Goal: Information Seeking & Learning: Learn about a topic

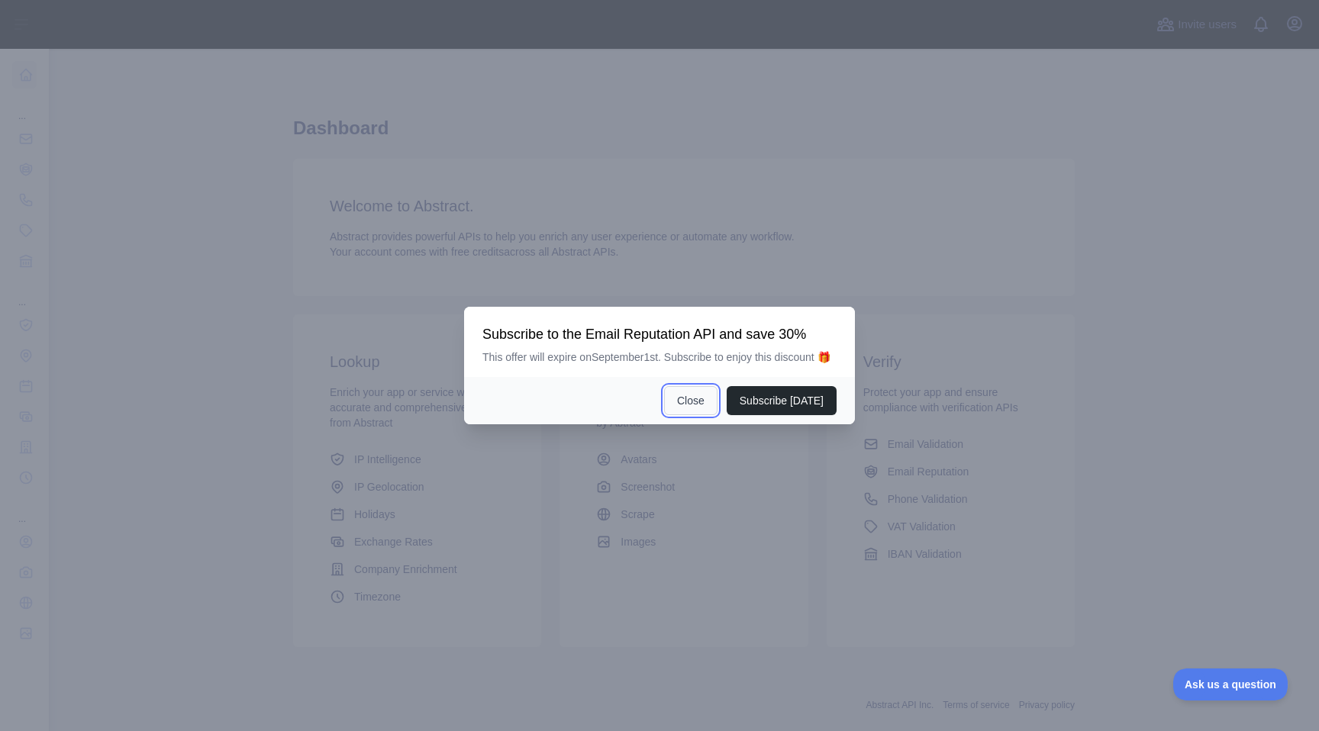
click at [689, 409] on button "Close" at bounding box center [690, 400] width 53 height 29
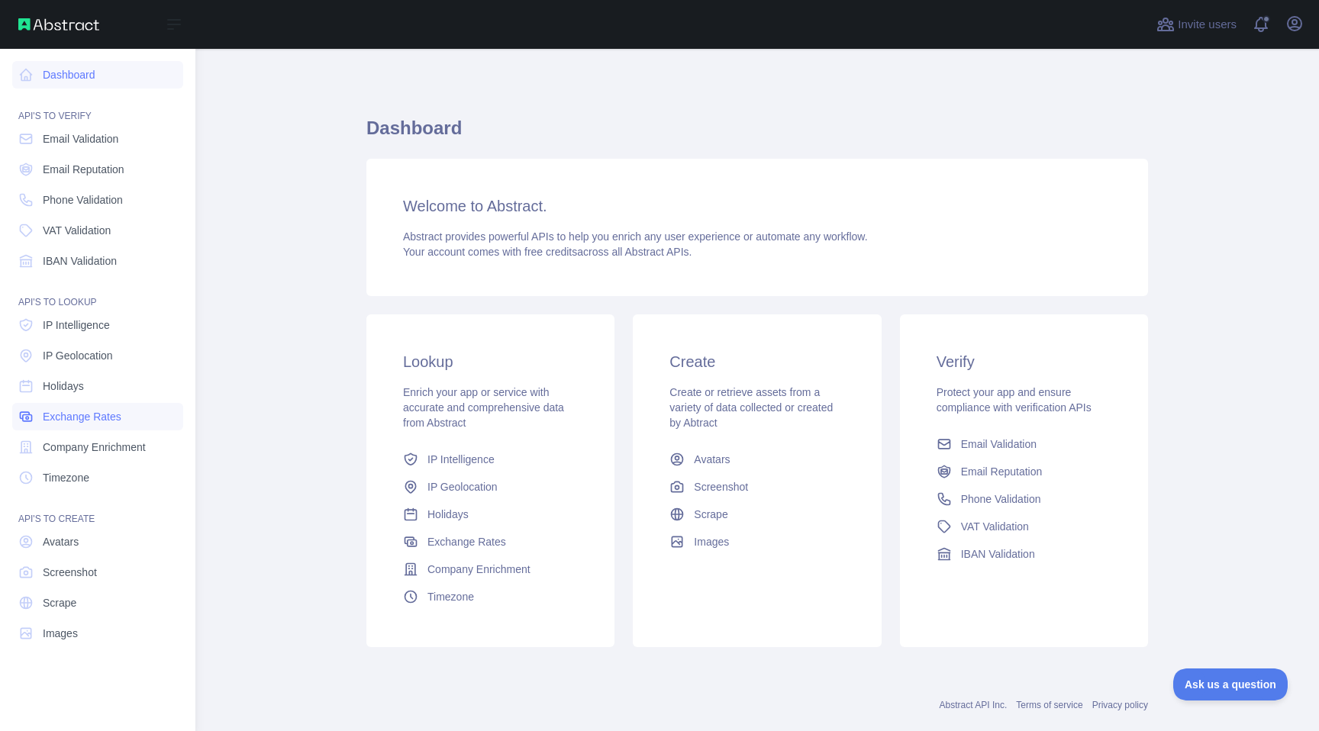
click at [121, 408] on link "Exchange Rates" at bounding box center [97, 416] width 171 height 27
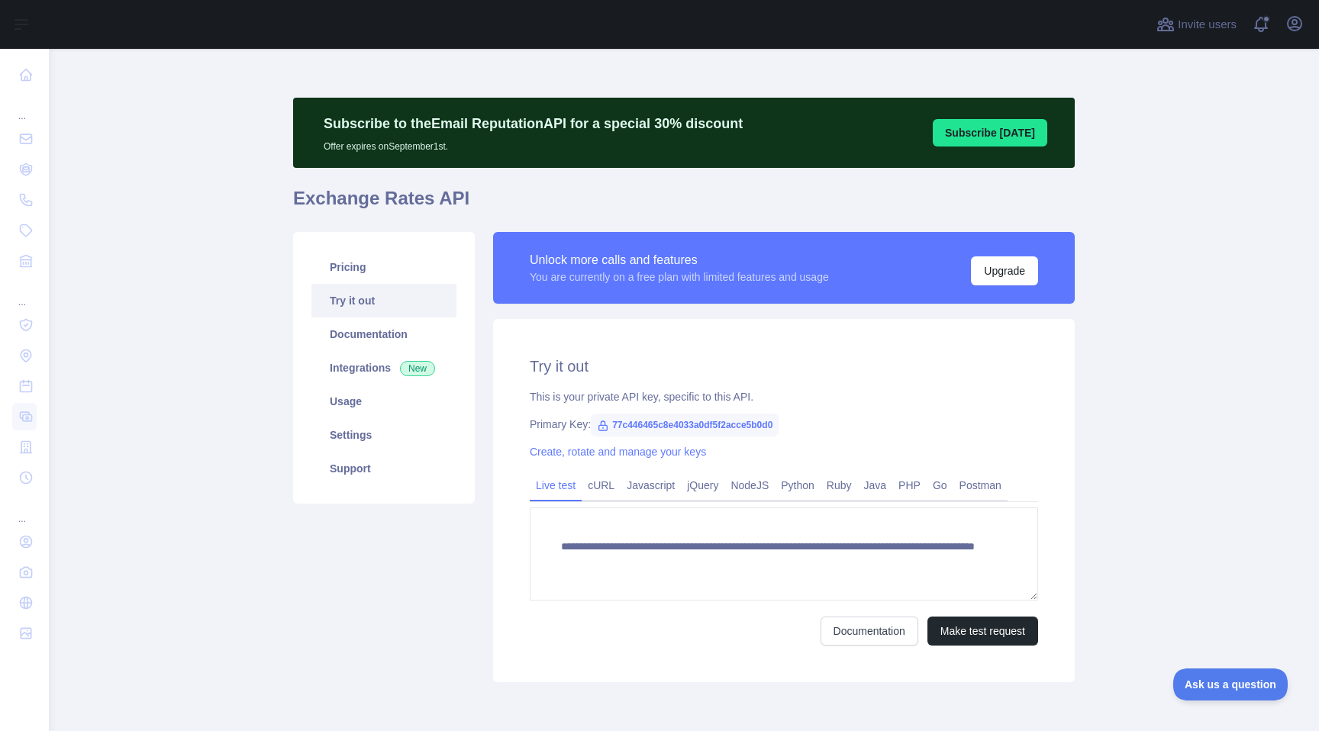
scroll to position [64, 0]
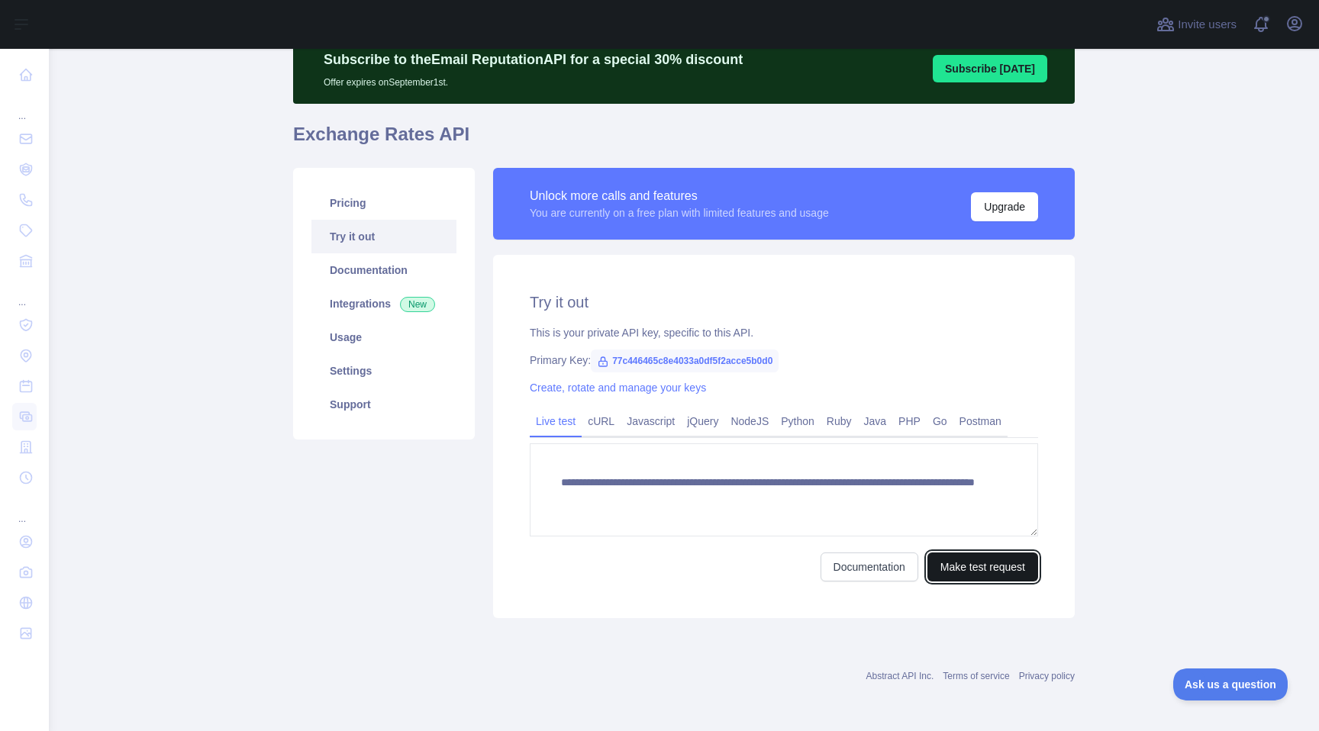
click at [953, 578] on button "Make test request" at bounding box center [982, 567] width 111 height 29
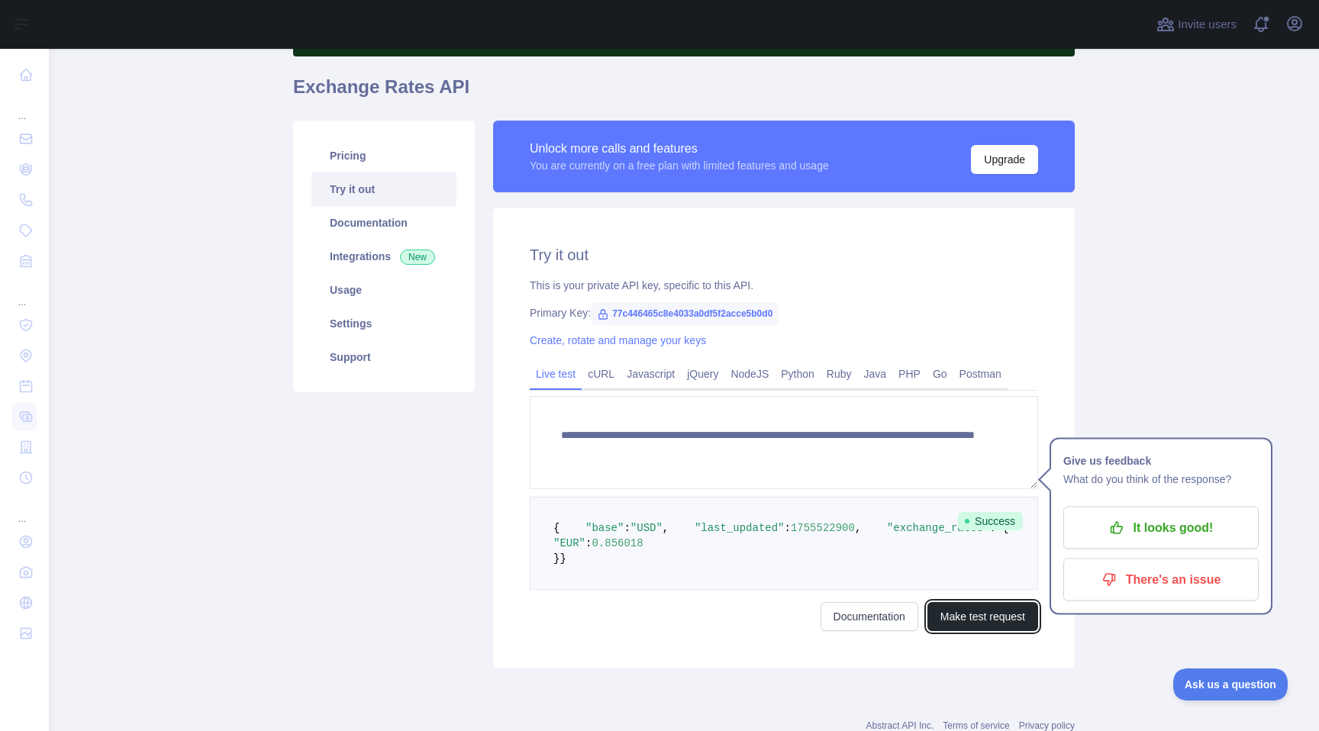
scroll to position [222, 0]
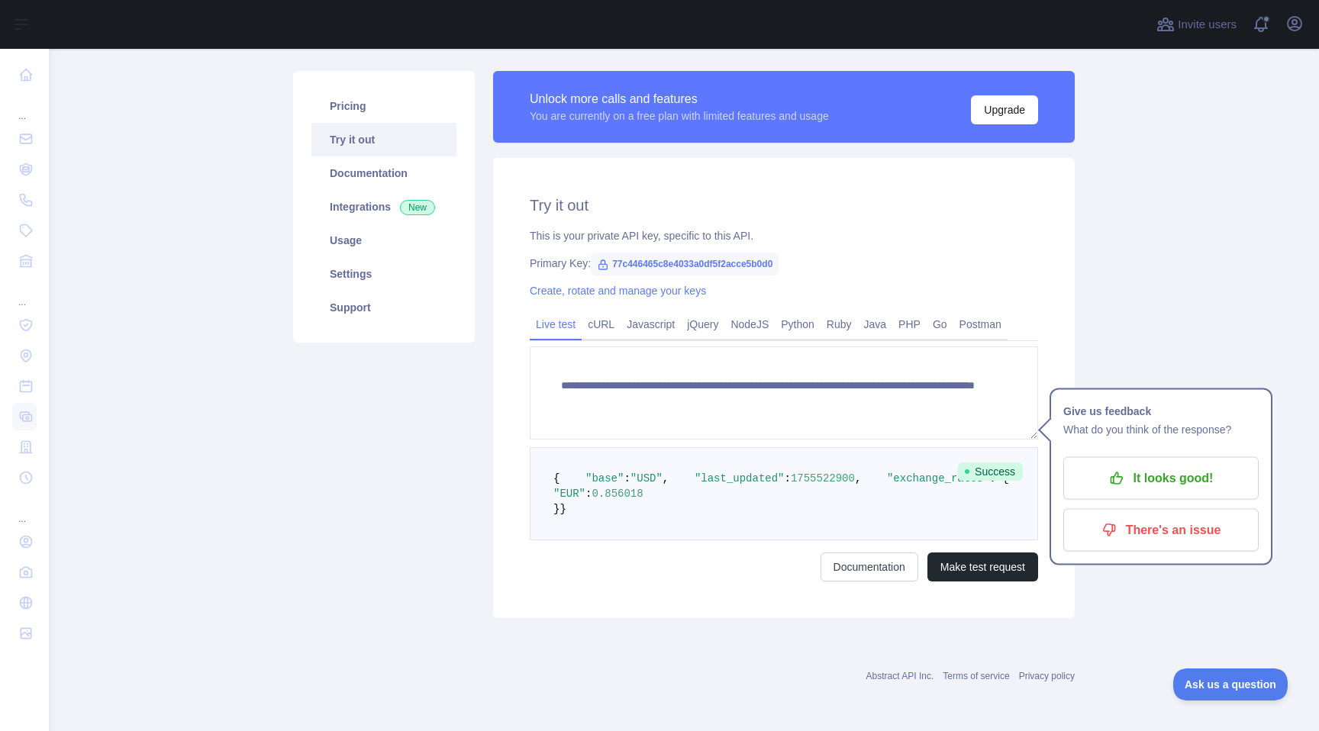
click at [777, 576] on div "Documentation Make test request" at bounding box center [784, 567] width 508 height 29
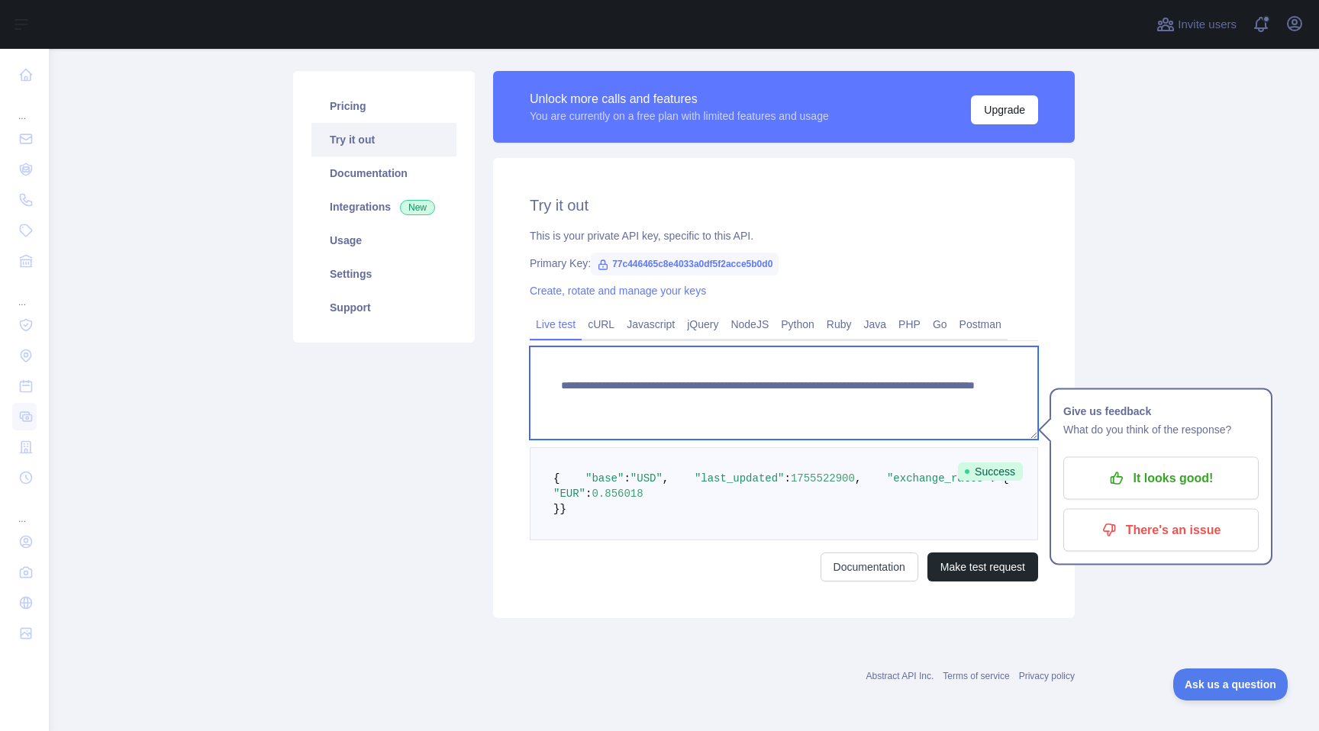
click at [559, 347] on textarea "**********" at bounding box center [784, 393] width 508 height 93
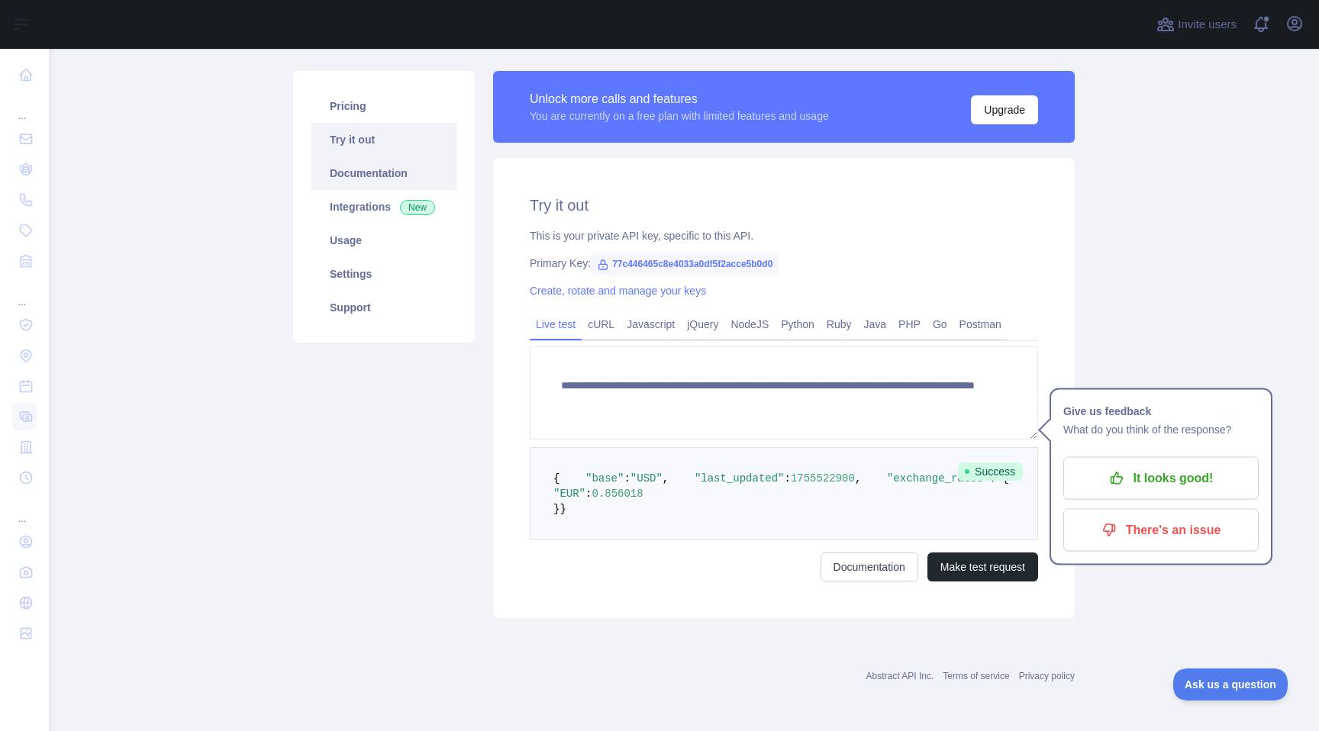
click at [388, 156] on link "Documentation" at bounding box center [383, 173] width 145 height 34
click at [447, 386] on div "Pricing Try it out Documentation Integrations New Usage Settings Support" at bounding box center [384, 344] width 200 height 547
click at [1220, 457] on button "It looks good!" at bounding box center [1160, 478] width 195 height 43
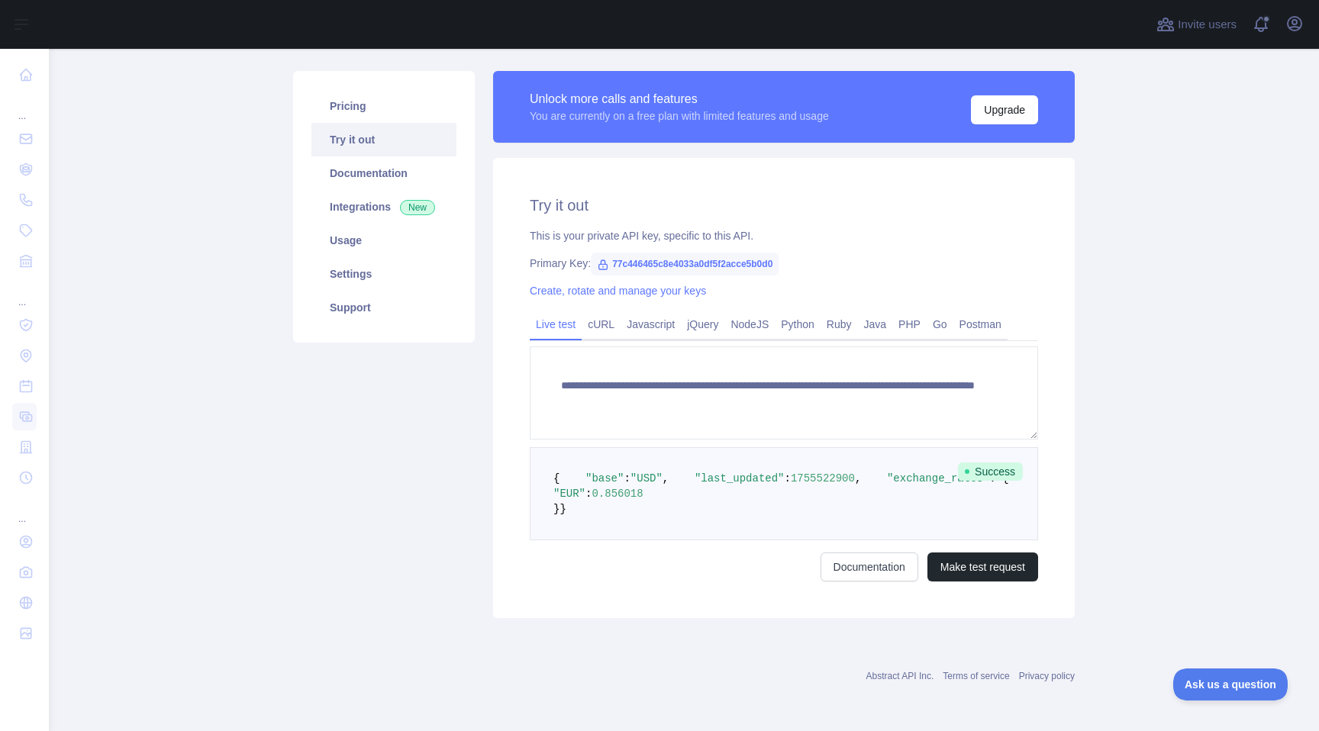
click at [728, 447] on pre "{ "base" : "USD" , "last_updated" : 1755522900 , "exchange_rates" : { "EUR" : 0…" at bounding box center [784, 493] width 508 height 93
click at [791, 472] on span "1755522900" at bounding box center [823, 478] width 64 height 12
copy span "1755522900"
click at [795, 447] on pre "{ "base" : "USD" , "last_updated" : 1755522900 , "exchange_rates" : { "EUR" : 0…" at bounding box center [784, 493] width 508 height 93
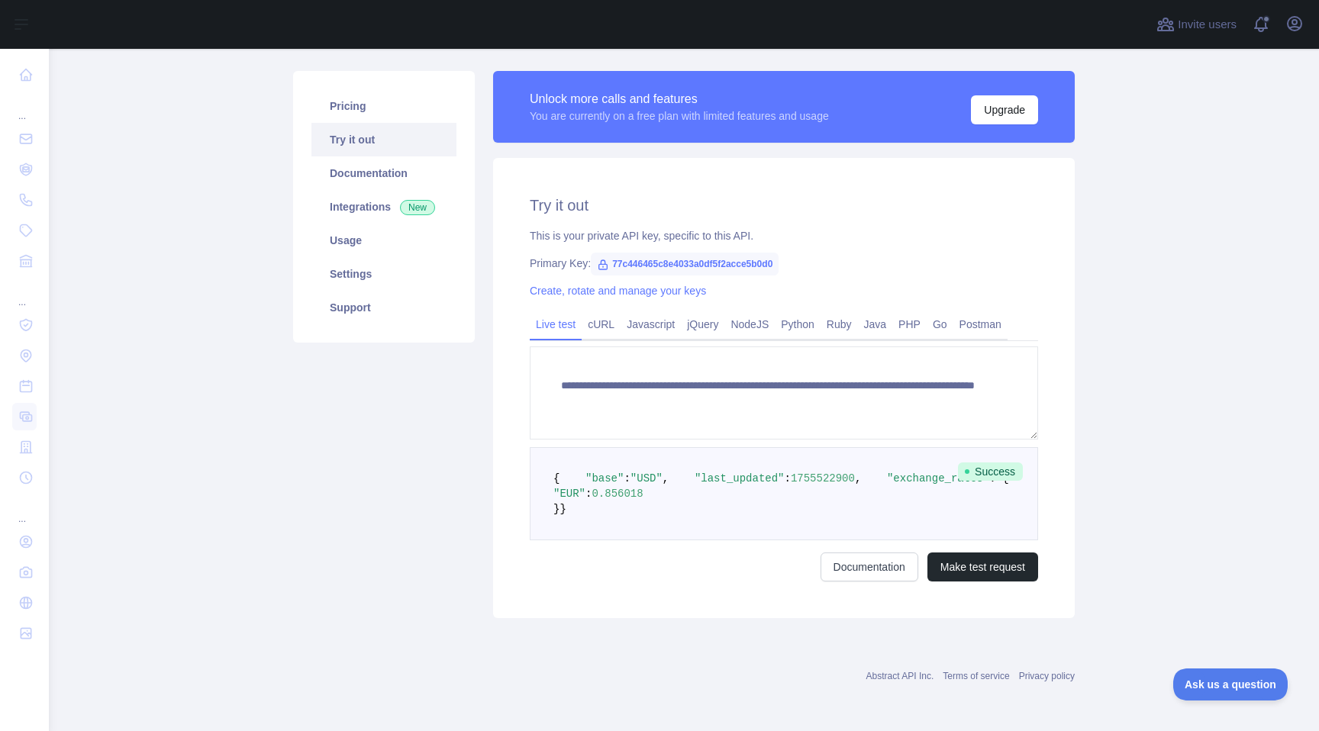
click at [732, 447] on pre "{ "base" : "USD" , "last_updated" : 1755522900 , "exchange_rates" : { "EUR" : 0…" at bounding box center [784, 493] width 508 height 93
click at [791, 472] on span "1755522900" at bounding box center [823, 478] width 64 height 12
copy span "1755522900"
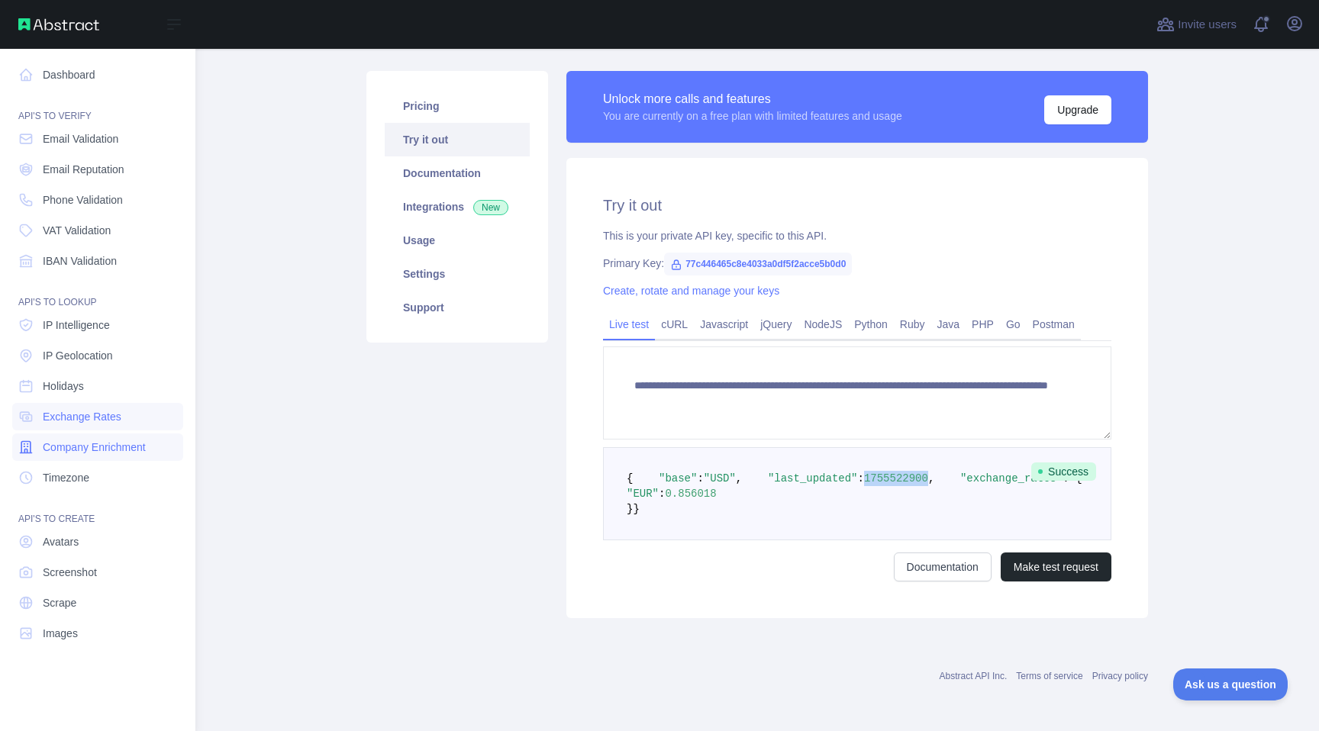
click at [144, 440] on span "Company Enrichment" at bounding box center [94, 447] width 103 height 15
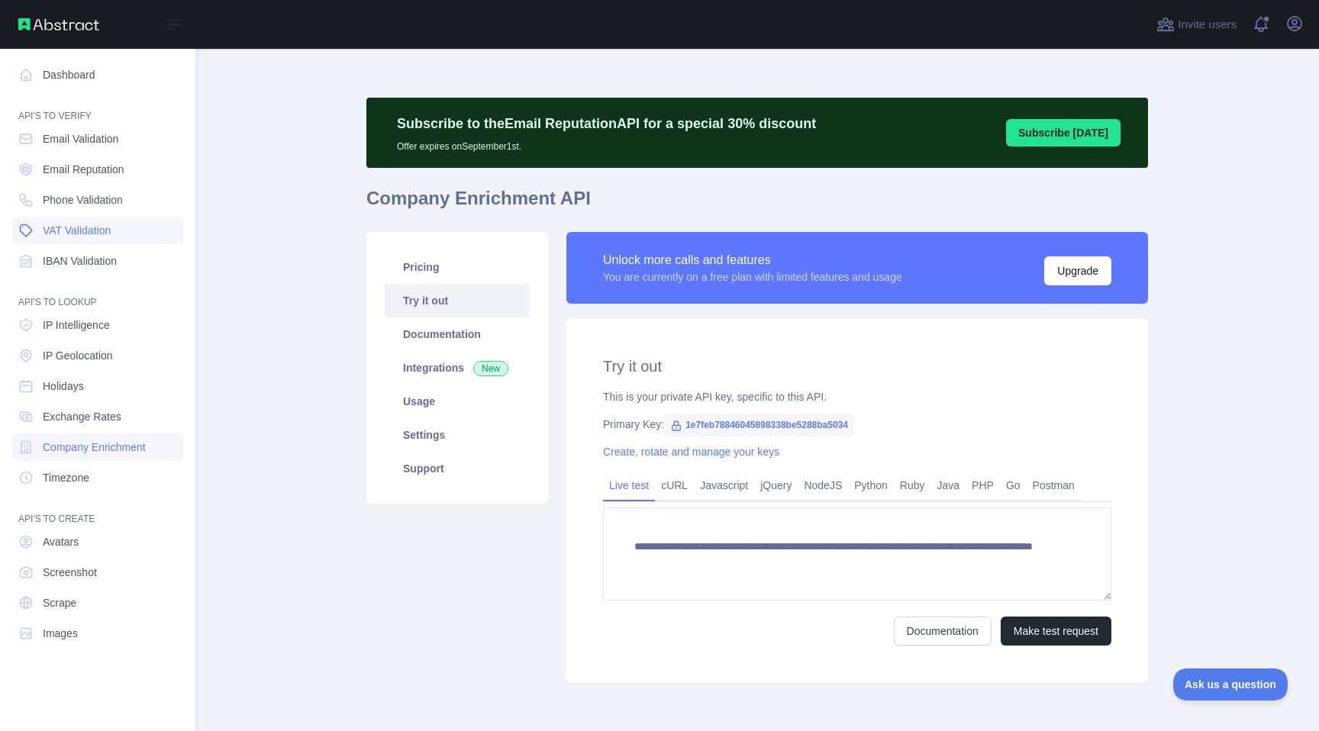
click at [155, 227] on link "VAT Validation" at bounding box center [97, 230] width 171 height 27
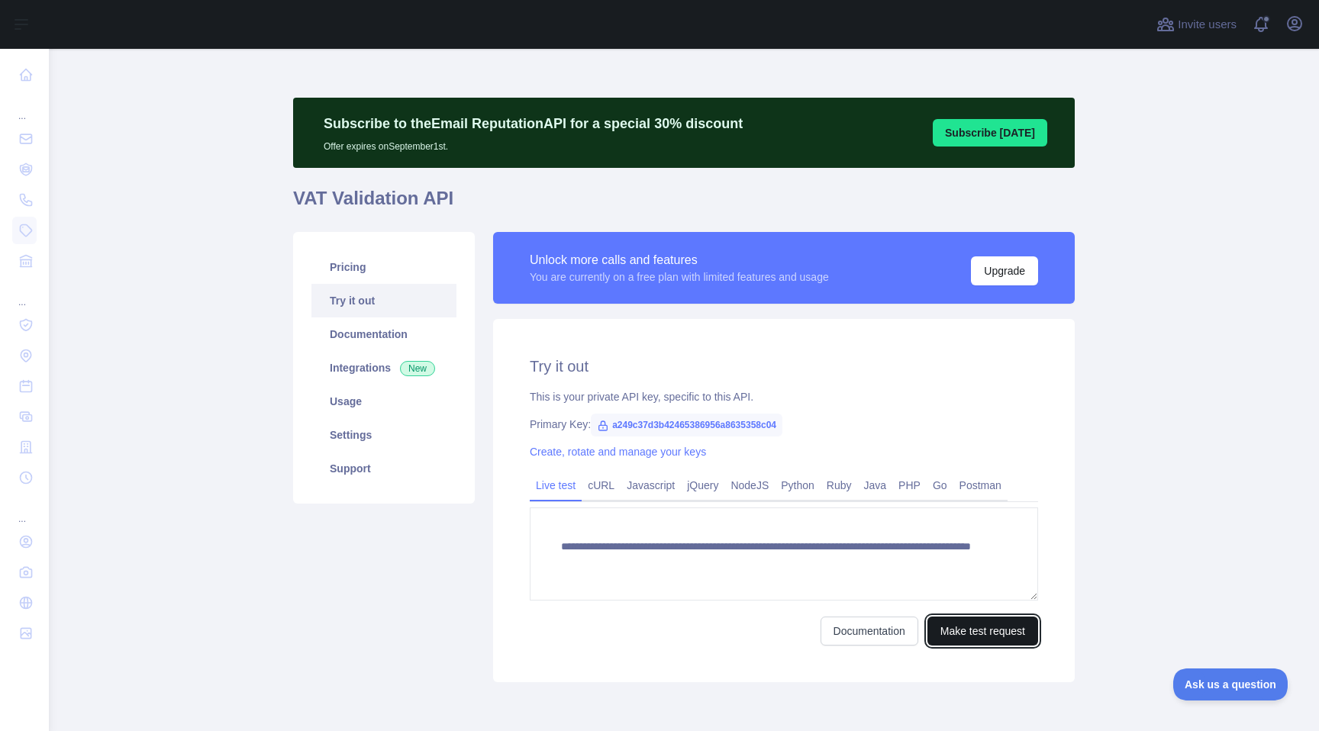
click at [985, 622] on button "Make test request" at bounding box center [982, 631] width 111 height 29
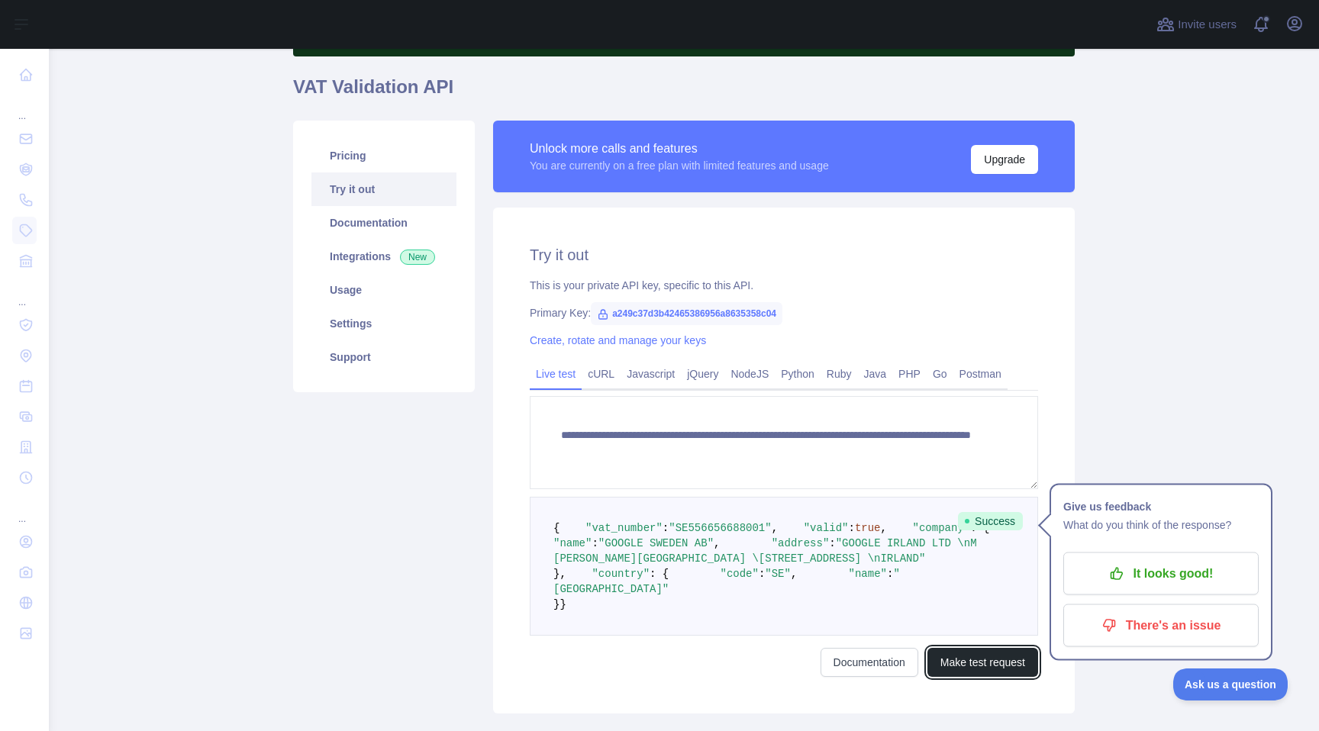
scroll to position [314, 0]
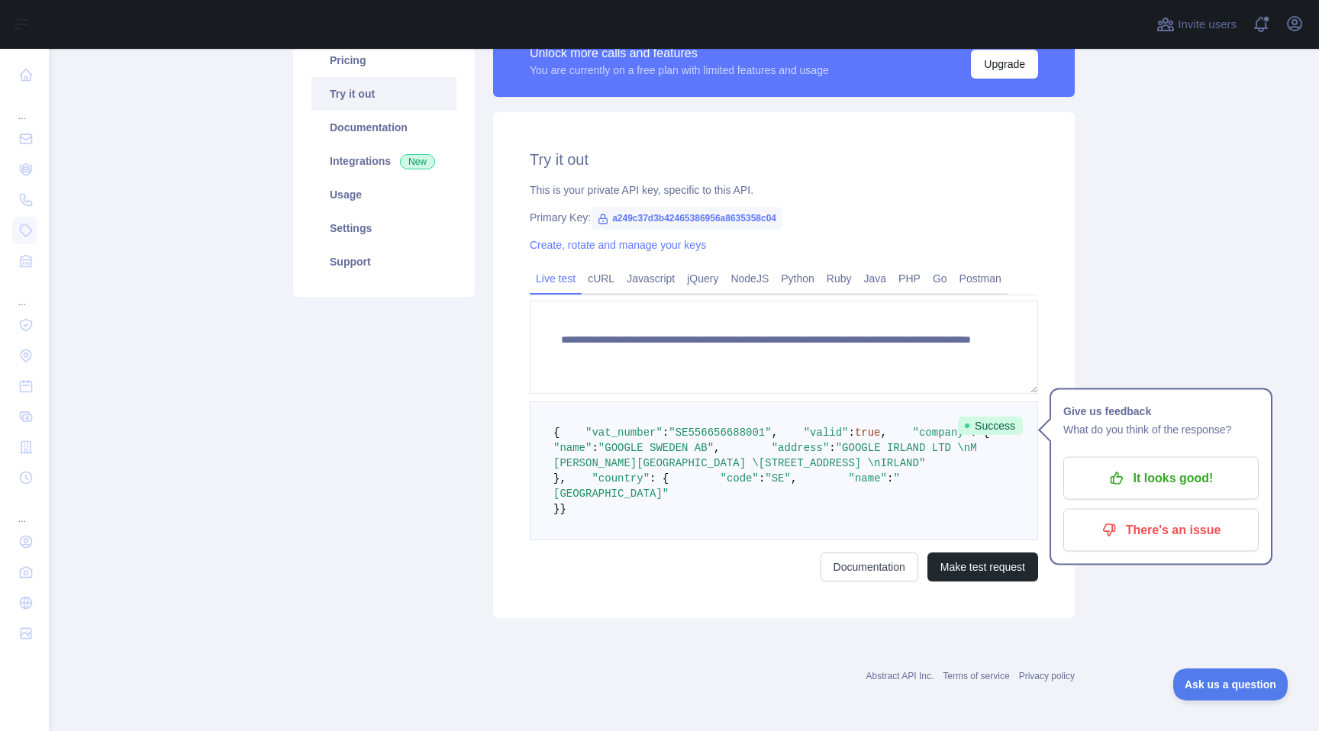
click at [940, 485] on pre "{ "vat_number" : "SE556656688001" , "valid" : true , "company" : { "name" : "GO…" at bounding box center [784, 470] width 508 height 139
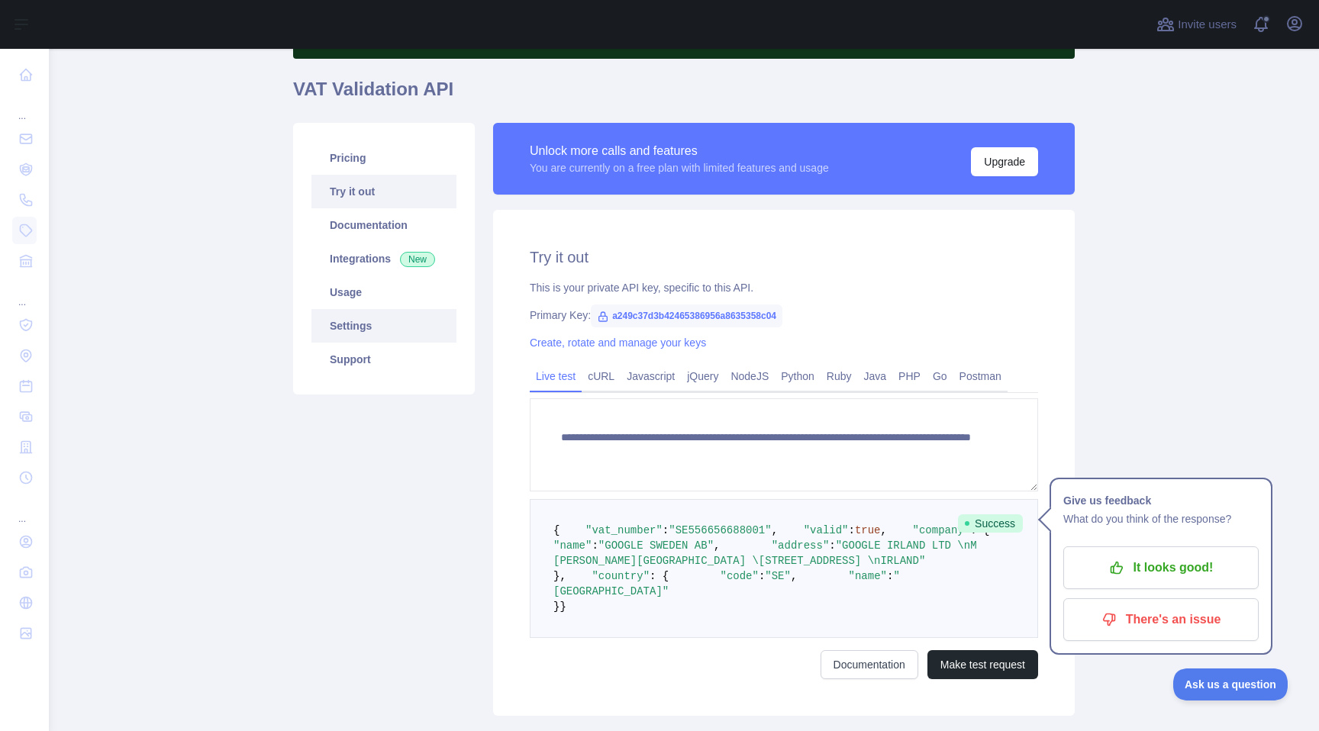
scroll to position [33, 0]
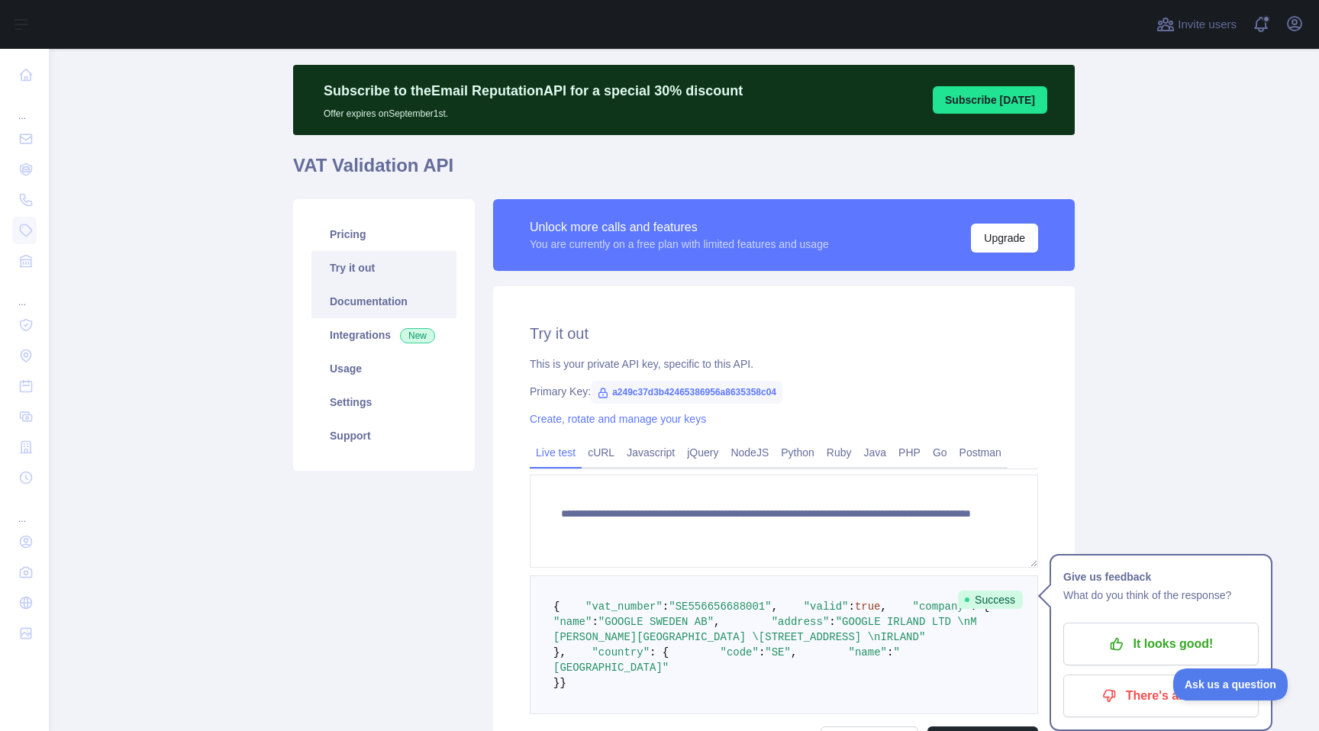
click at [388, 288] on link "Documentation" at bounding box center [383, 302] width 145 height 34
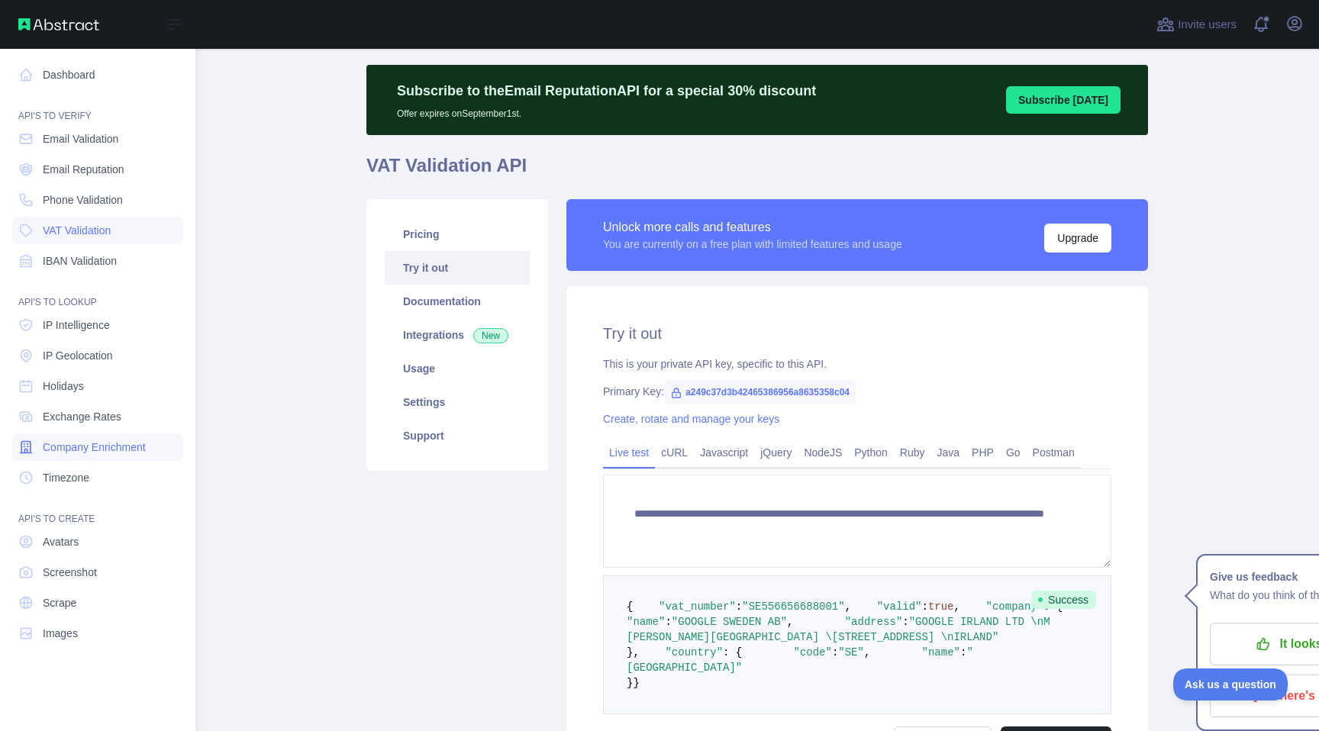
click at [135, 447] on span "Company Enrichment" at bounding box center [94, 447] width 103 height 15
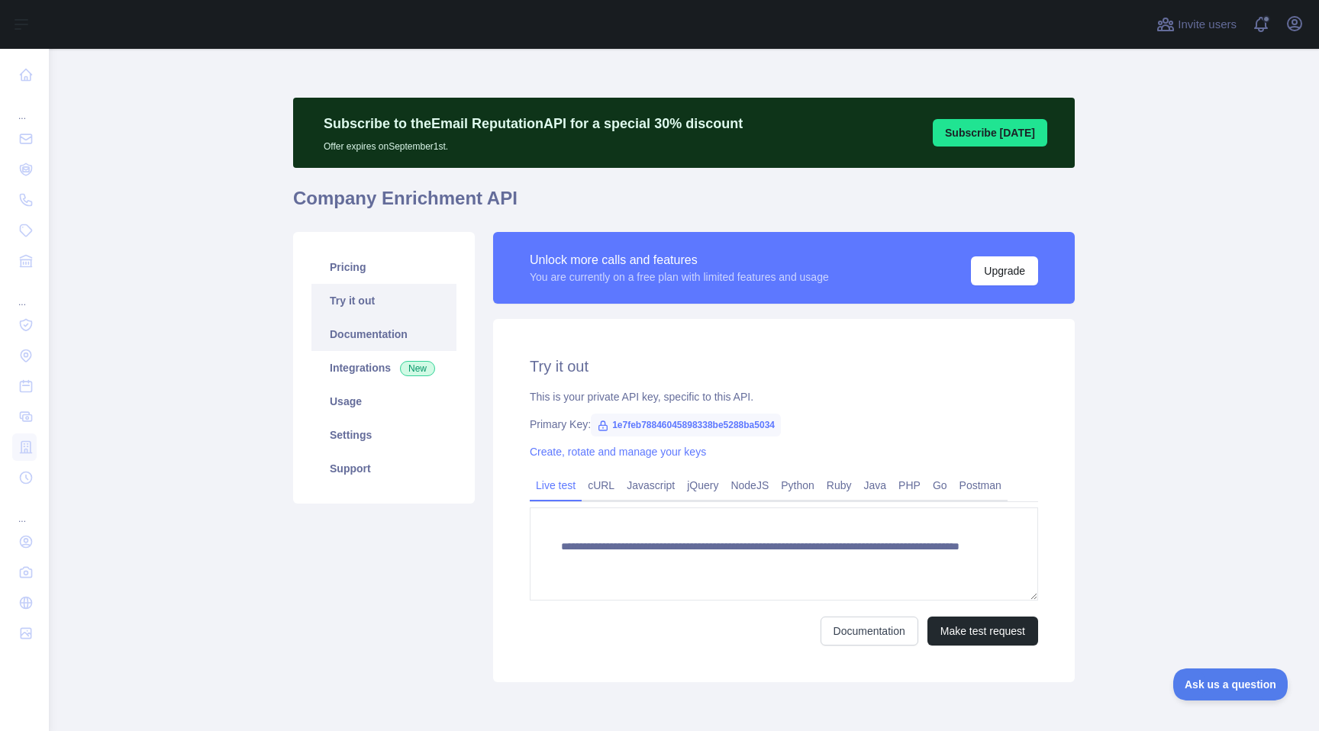
click at [411, 330] on link "Documentation" at bounding box center [383, 335] width 145 height 34
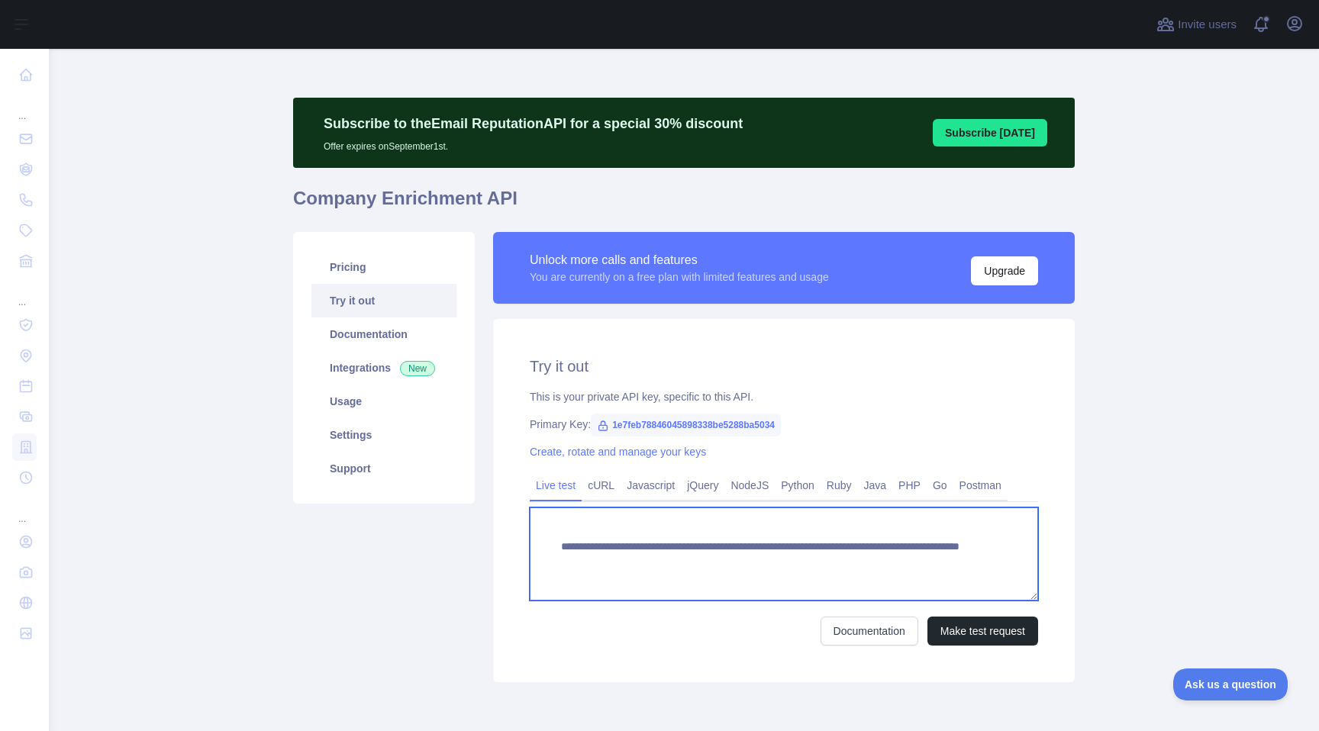
drag, startPoint x: 924, startPoint y: 559, endPoint x: 858, endPoint y: 559, distance: 66.4
click at [858, 559] on textarea "**********" at bounding box center [784, 554] width 508 height 93
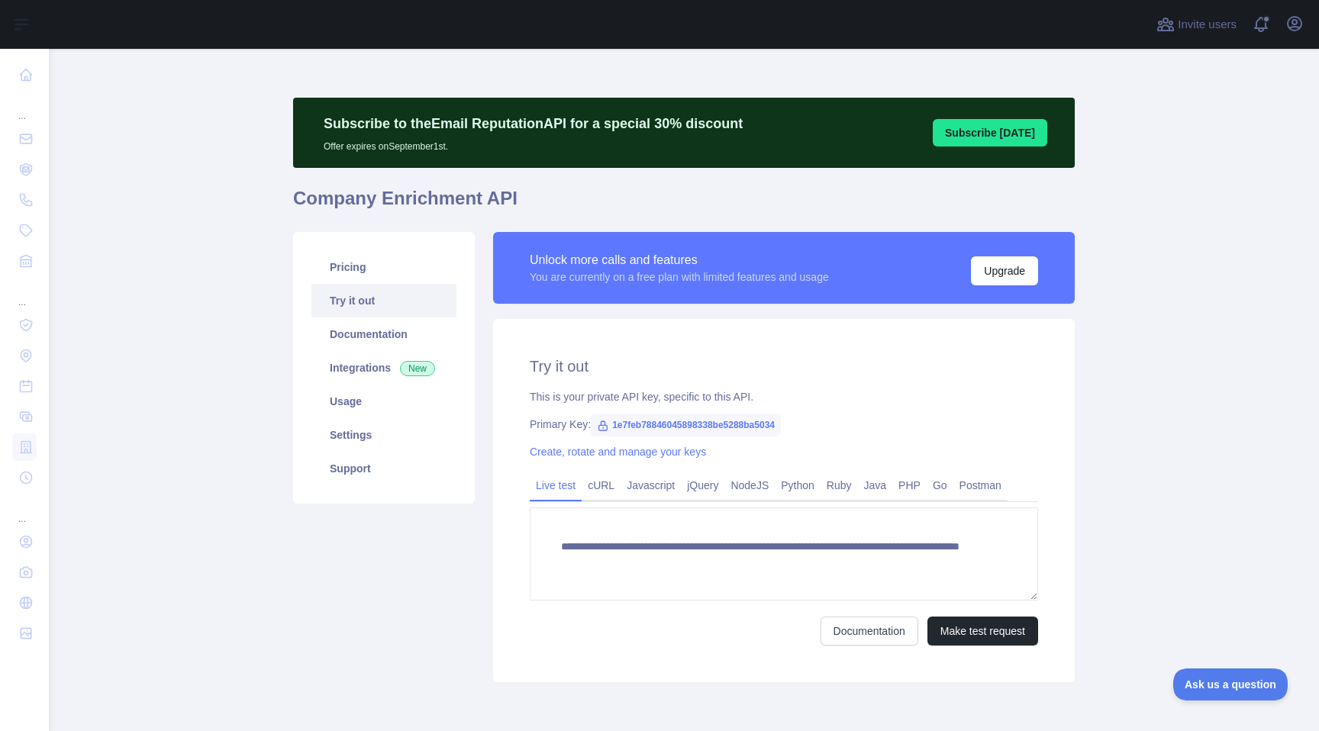
click at [1000, 609] on form "**********" at bounding box center [784, 577] width 508 height 138
click at [992, 637] on button "Make test request" at bounding box center [982, 631] width 111 height 29
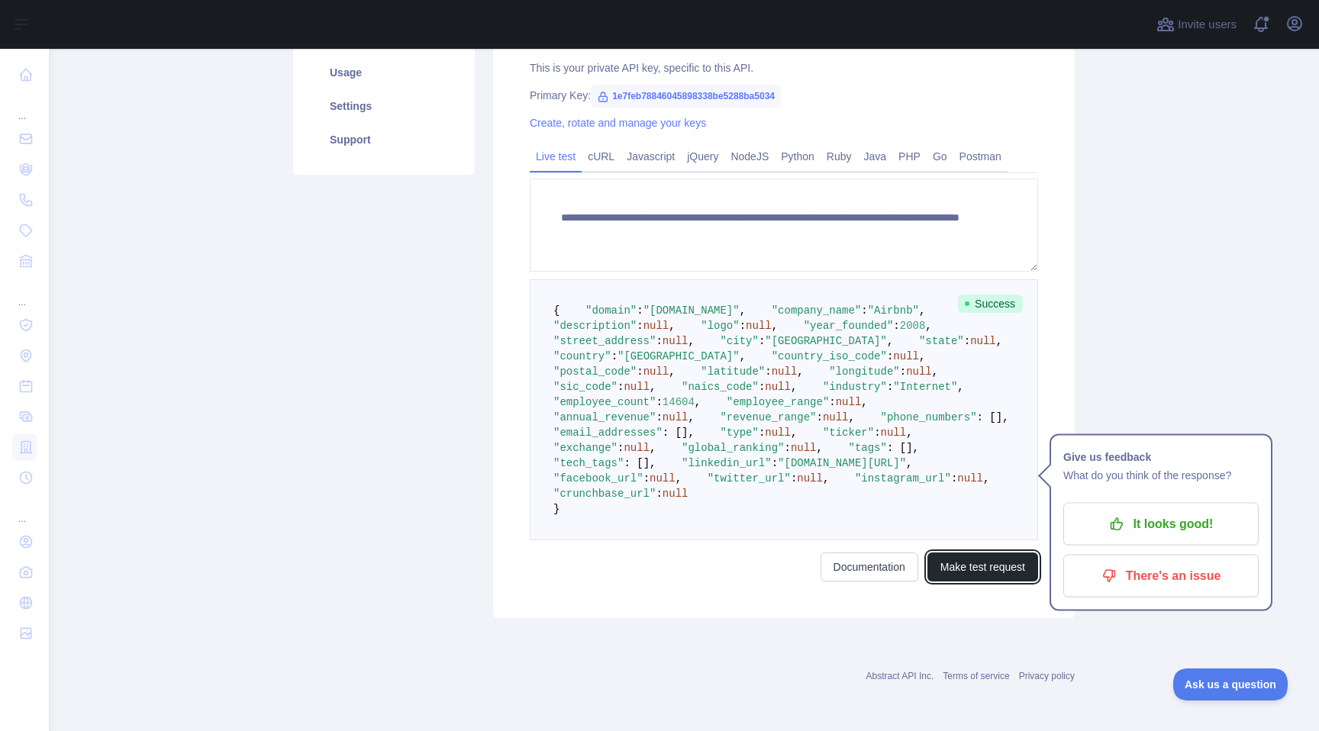
scroll to position [421, 0]
drag, startPoint x: 715, startPoint y: 230, endPoint x: 650, endPoint y: 232, distance: 64.9
click at [650, 305] on span ""[DOMAIN_NAME]"" at bounding box center [691, 311] width 96 height 12
copy span "[DOMAIN_NAME]"
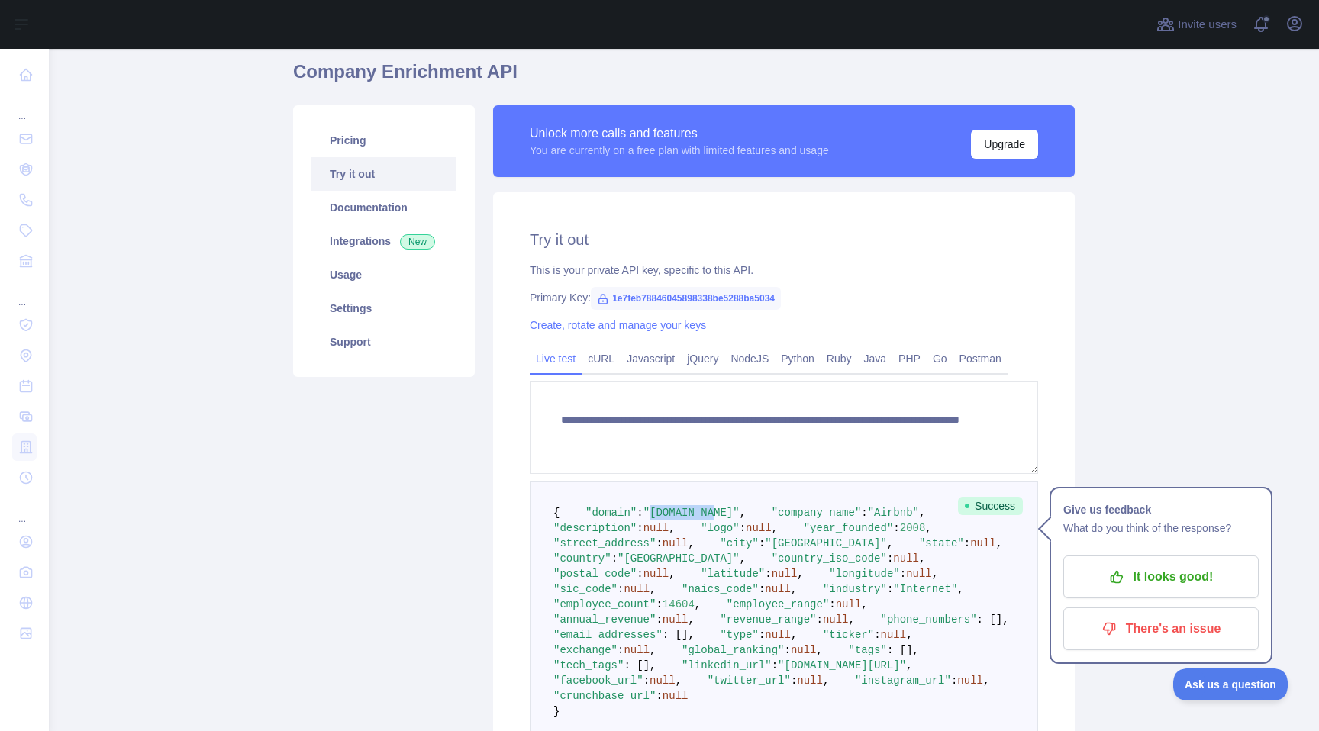
scroll to position [0, 0]
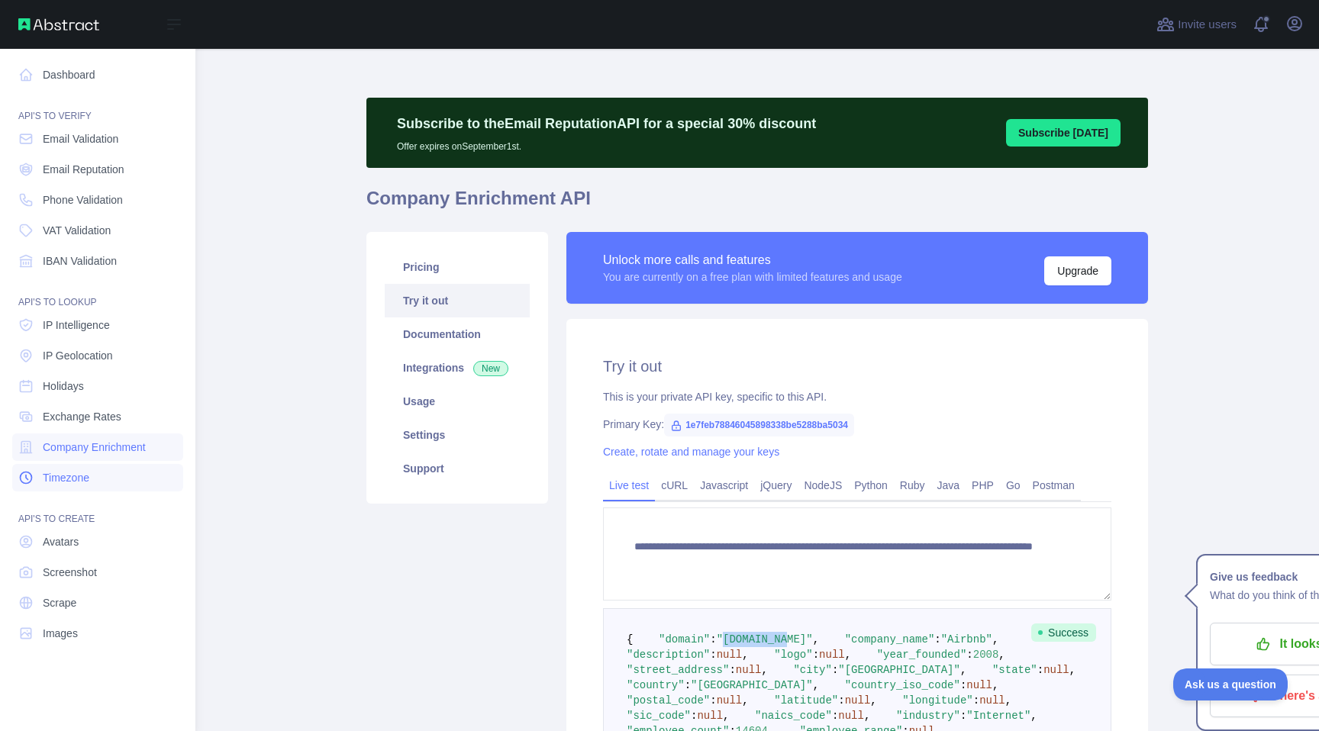
click at [84, 474] on span "Timezone" at bounding box center [66, 477] width 47 height 15
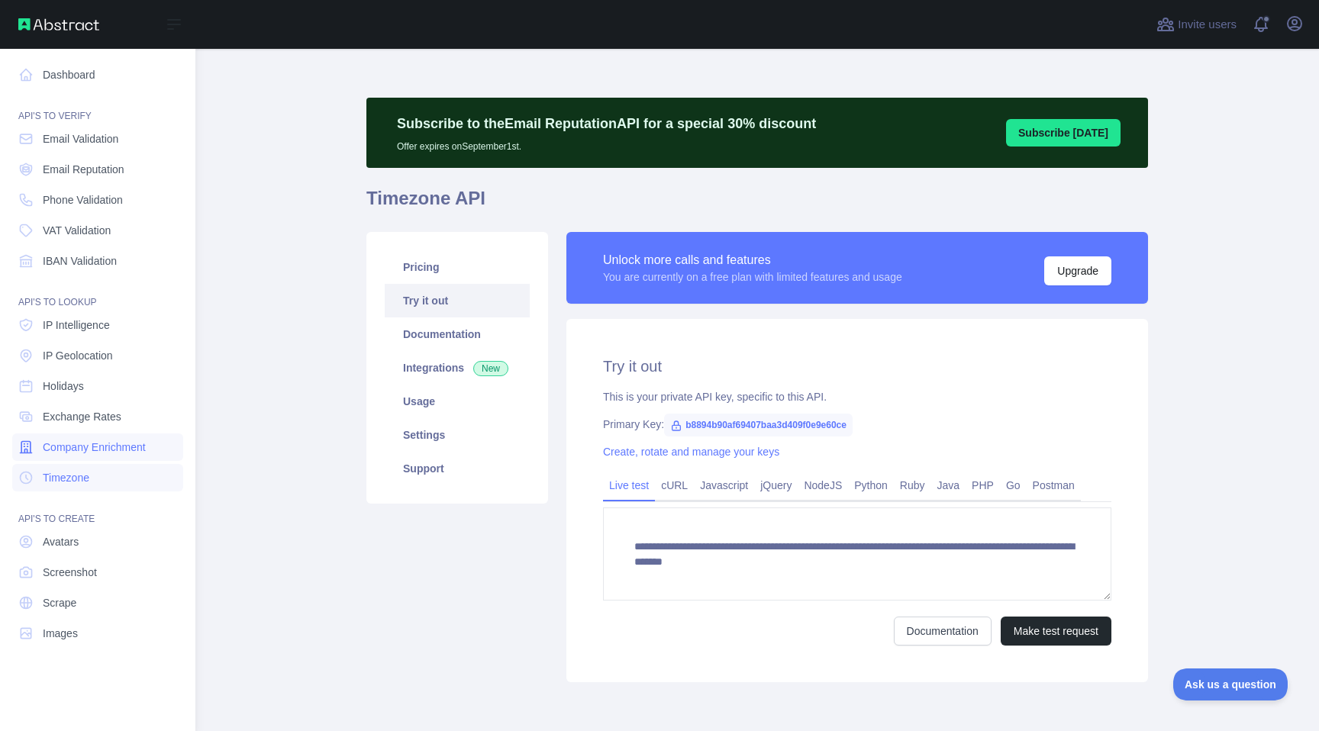
click at [136, 440] on span "Company Enrichment" at bounding box center [94, 447] width 103 height 15
click at [141, 414] on link "Exchange Rates" at bounding box center [97, 416] width 171 height 27
click at [143, 382] on link "Holidays" at bounding box center [97, 385] width 171 height 27
click at [132, 416] on link "Exchange Rates" at bounding box center [97, 416] width 171 height 27
click at [148, 238] on link "VAT Validation" at bounding box center [97, 230] width 171 height 27
